Goal: Find specific page/section: Find specific page/section

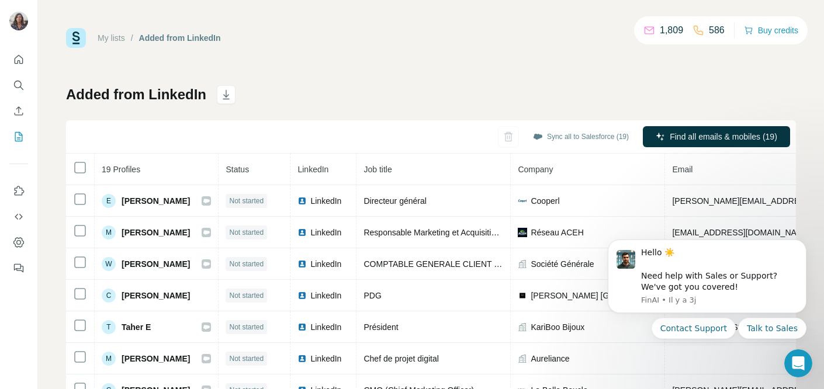
click at [115, 36] on link "My lists" at bounding box center [111, 37] width 27 height 9
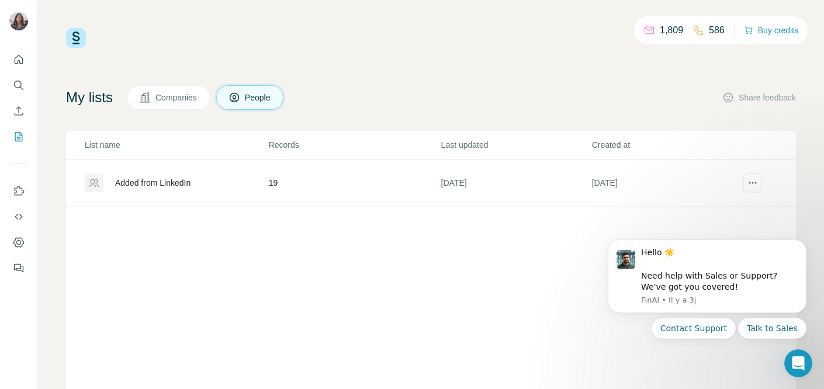
click at [266, 99] on span "People" at bounding box center [258, 98] width 27 height 12
